Goal: Task Accomplishment & Management: Use online tool/utility

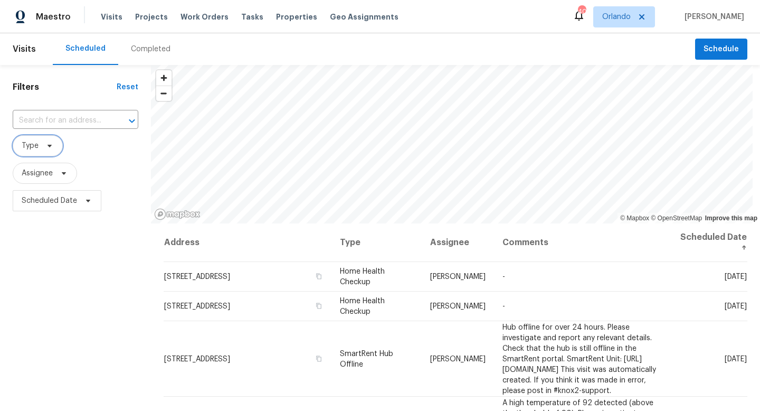
click at [55, 144] on span "Type" at bounding box center [38, 145] width 50 height 21
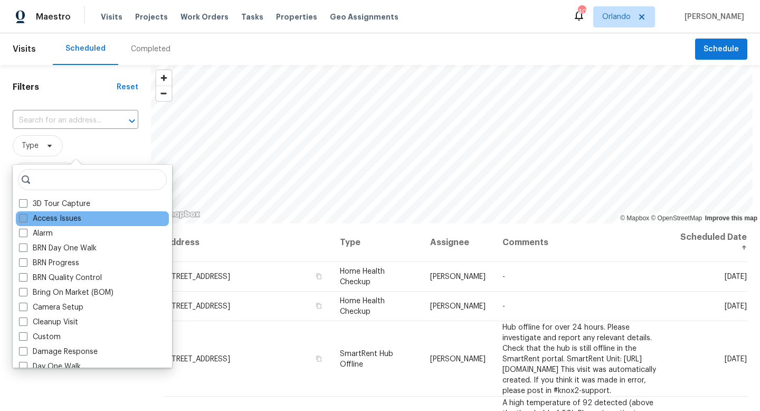
click at [26, 223] on label "Access Issues" at bounding box center [50, 218] width 62 height 11
click at [26, 220] on input "Access Issues" at bounding box center [22, 216] width 7 height 7
checkbox input "true"
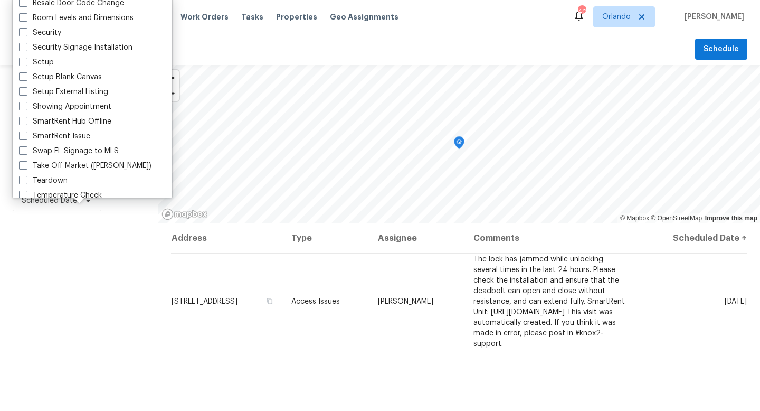
scroll to position [856, 0]
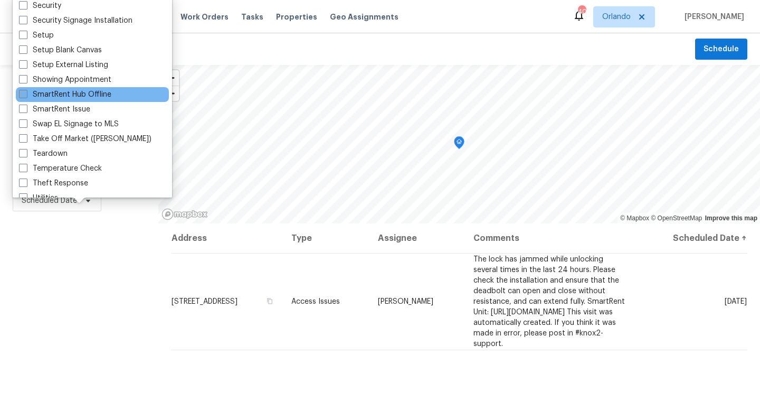
click at [21, 94] on span at bounding box center [23, 94] width 8 height 8
click at [21, 94] on input "SmartRent Hub Offline" at bounding box center [22, 92] width 7 height 7
checkbox input "true"
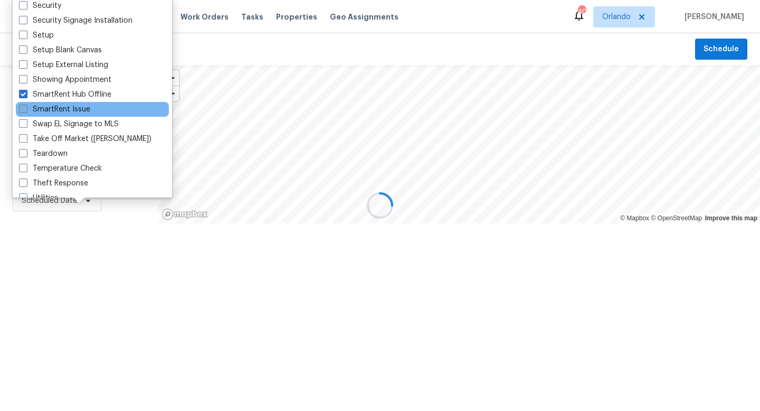
click at [23, 108] on span at bounding box center [23, 109] width 8 height 8
click at [23, 108] on input "SmartRent Issue" at bounding box center [22, 107] width 7 height 7
checkbox input "true"
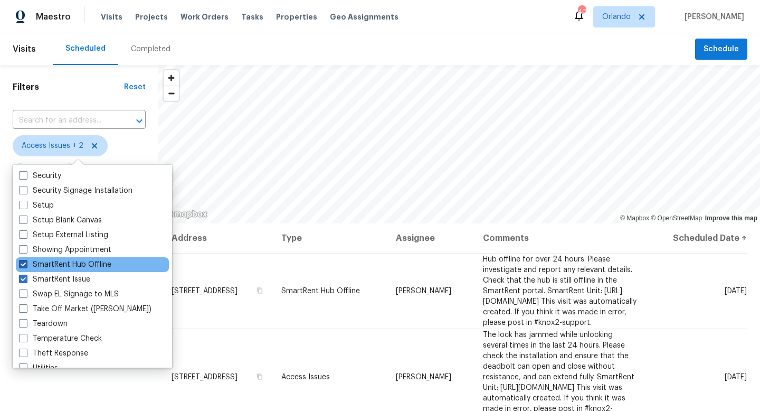
click at [50, 261] on label "SmartRent Hub Offline" at bounding box center [65, 264] width 92 height 11
click at [26, 261] on input "SmartRent Hub Offline" at bounding box center [22, 262] width 7 height 7
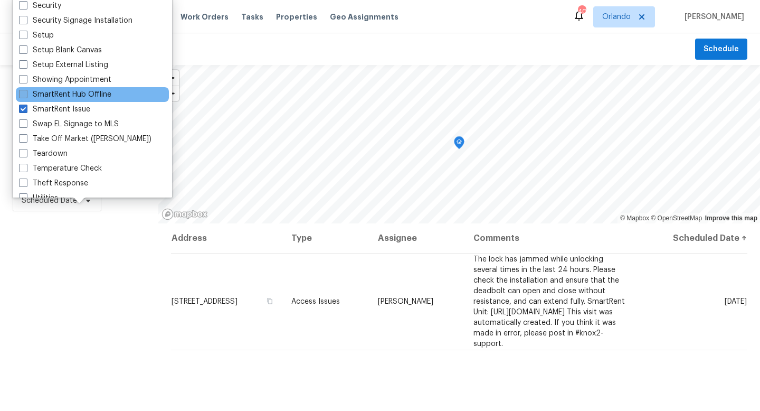
click at [26, 96] on span at bounding box center [23, 94] width 8 height 8
click at [26, 96] on input "SmartRent Hub Offline" at bounding box center [22, 92] width 7 height 7
checkbox input "true"
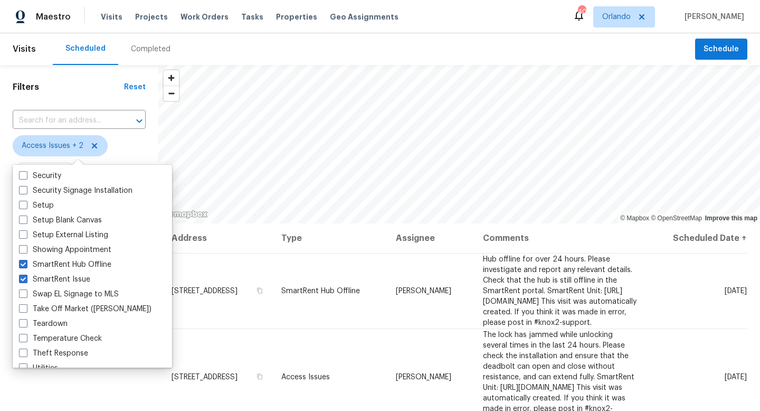
click at [264, 50] on div "Scheduled Completed" at bounding box center [374, 49] width 643 height 32
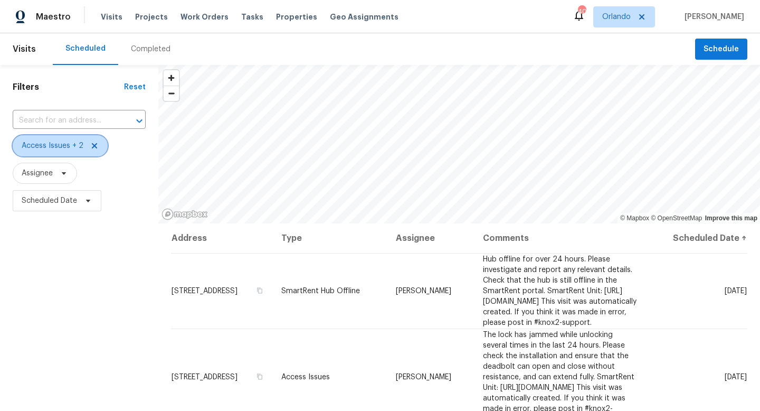
click at [95, 147] on icon at bounding box center [94, 146] width 8 height 8
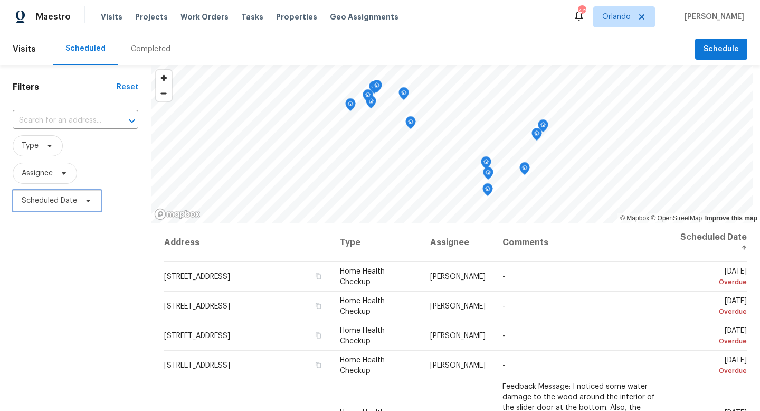
click at [62, 202] on span "Scheduled Date" at bounding box center [49, 200] width 55 height 11
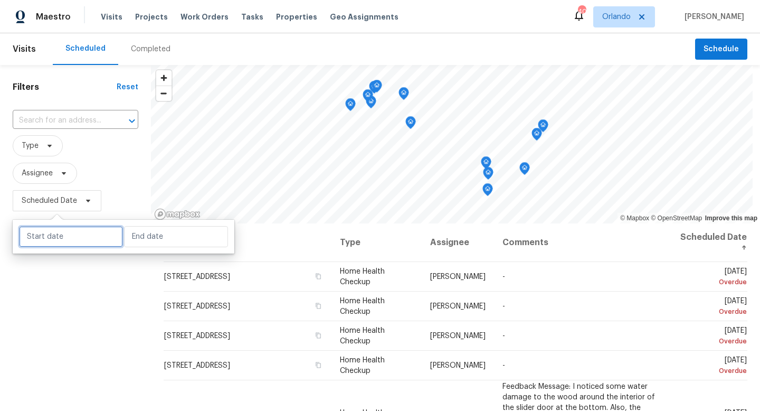
click at [70, 239] on input "text" at bounding box center [71, 236] width 104 height 21
select select "7"
select select "2025"
select select "8"
select select "2025"
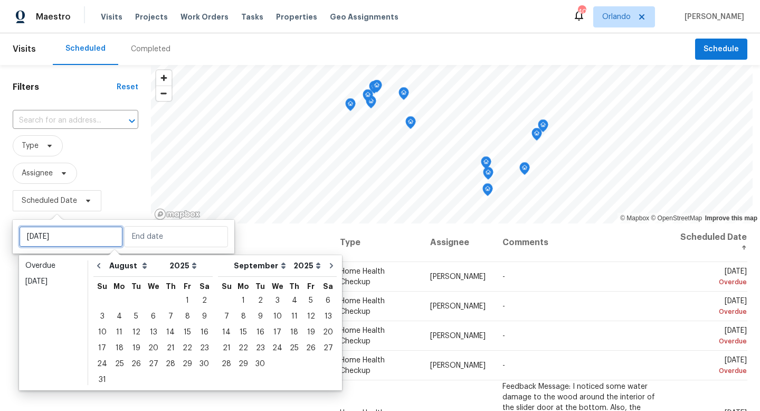
type input "Sat, Aug 30"
click at [121, 333] on div "11" at bounding box center [119, 332] width 17 height 15
type input "Mon, Aug 11"
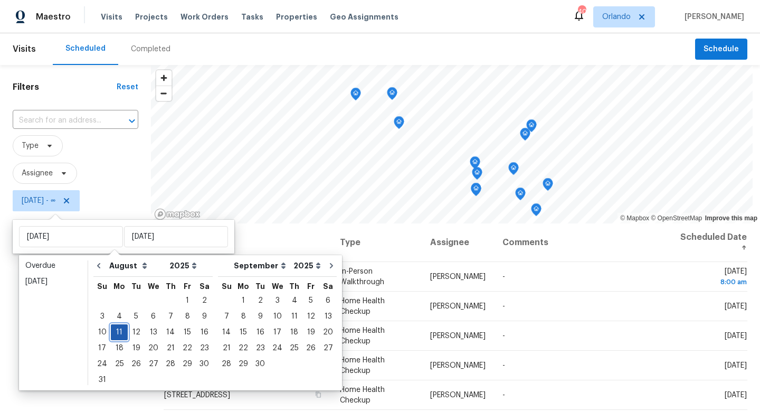
click at [120, 333] on div "11" at bounding box center [119, 332] width 17 height 15
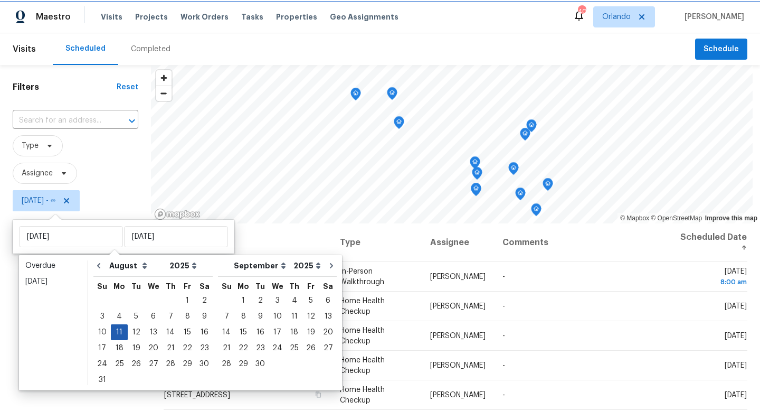
type input "Mon, Aug 11"
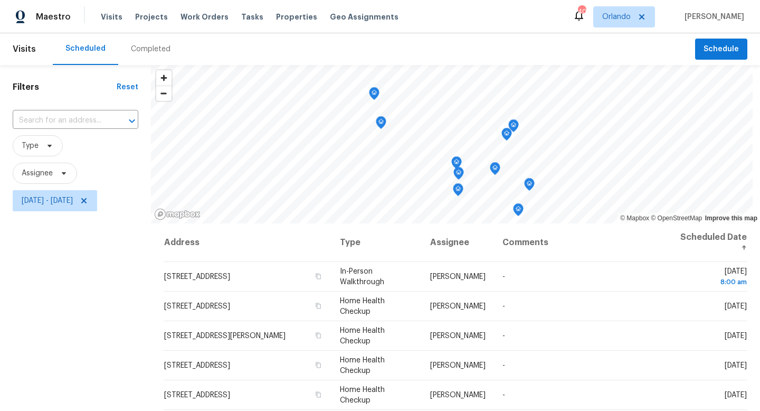
click at [72, 319] on div "Filters Reset ​ Type Assignee Mon, Aug 11 - Mon, Aug 11" at bounding box center [75, 308] width 151 height 487
